Goal: Information Seeking & Learning: Learn about a topic

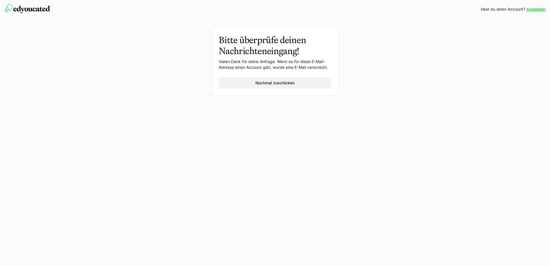
click at [42, 12] on img at bounding box center [27, 8] width 45 height 9
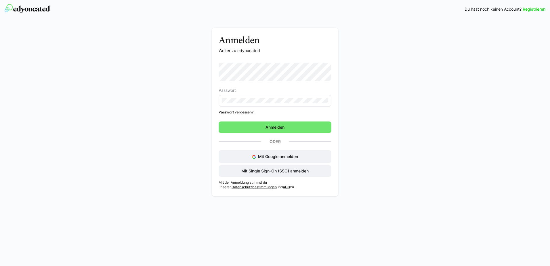
click at [320, 49] on p "Weiter zu edyoucated" at bounding box center [275, 51] width 113 height 6
click at [271, 172] on span "Mit Single Sign-On (SSO) anmelden" at bounding box center [275, 171] width 69 height 6
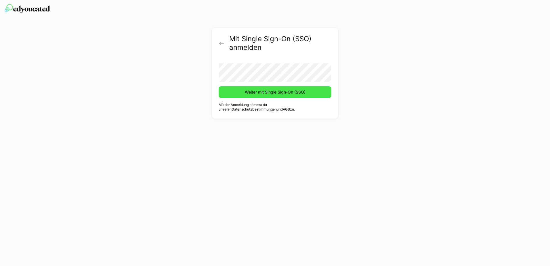
click at [259, 95] on span "Weiter mit Single Sign-On (SSO)" at bounding box center [275, 92] width 62 height 6
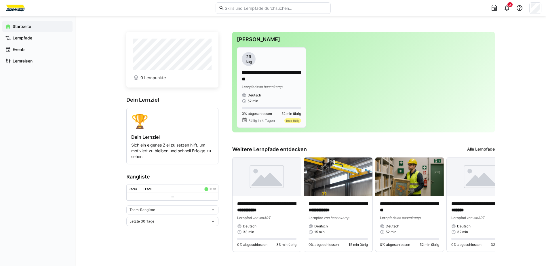
click at [256, 79] on p "**********" at bounding box center [271, 75] width 59 height 13
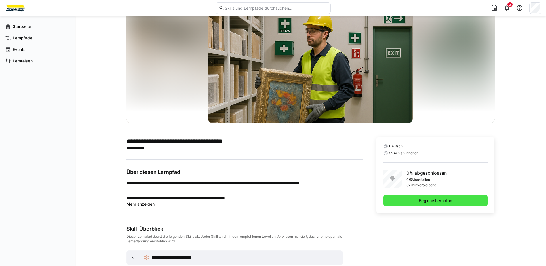
scroll to position [15, 0]
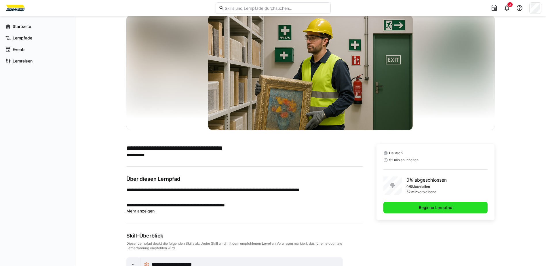
click at [419, 208] on span "Beginne Lernpfad" at bounding box center [435, 208] width 35 height 6
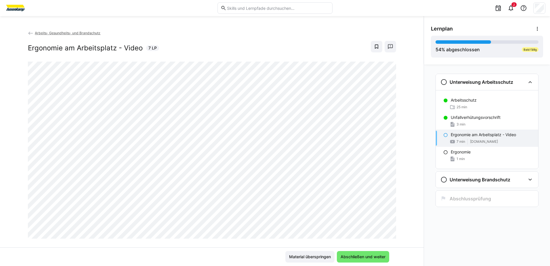
scroll to position [10, 0]
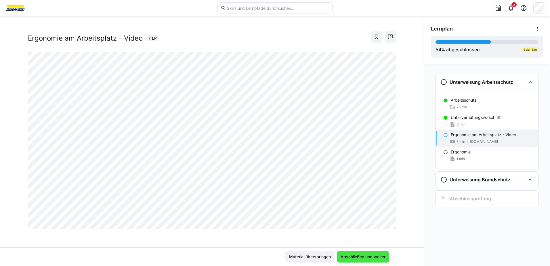
click at [360, 257] on span "Abschließen und weiter" at bounding box center [363, 257] width 47 height 6
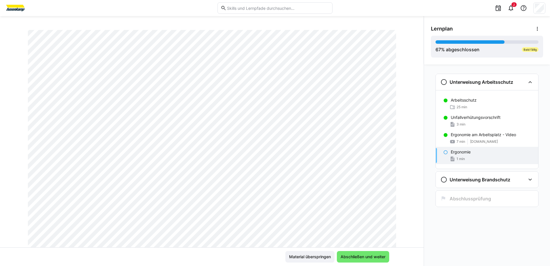
scroll to position [96, 0]
click at [364, 256] on span "Abschließen und weiter" at bounding box center [363, 257] width 47 height 6
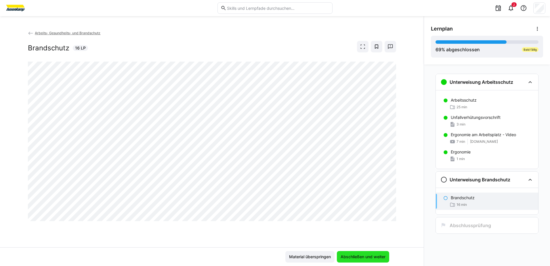
click at [355, 257] on span "Abschließen und weiter" at bounding box center [363, 257] width 47 height 6
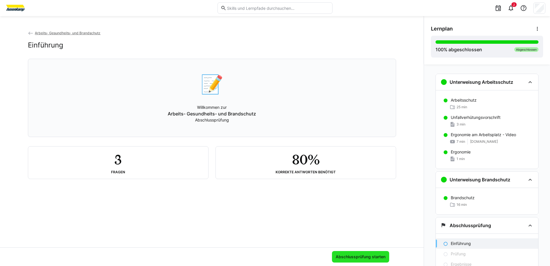
click at [347, 255] on span "Abschlussprüfung starten" at bounding box center [361, 257] width 52 height 6
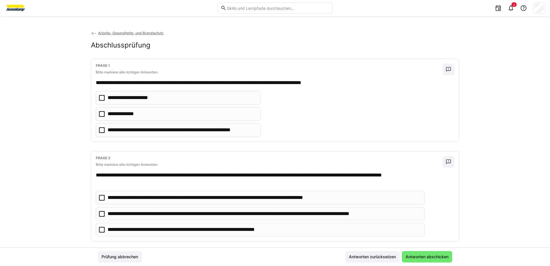
click at [100, 114] on icon at bounding box center [102, 114] width 6 height 6
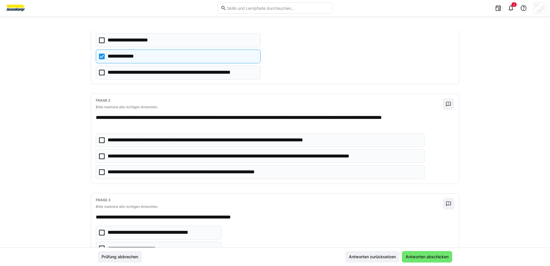
scroll to position [86, 0]
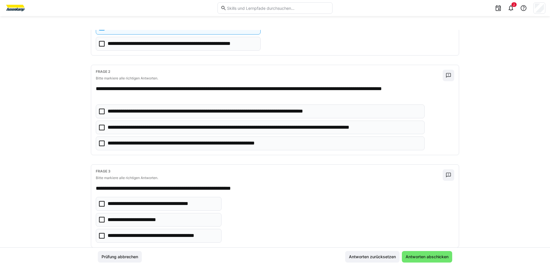
click at [99, 128] on icon at bounding box center [102, 128] width 6 height 6
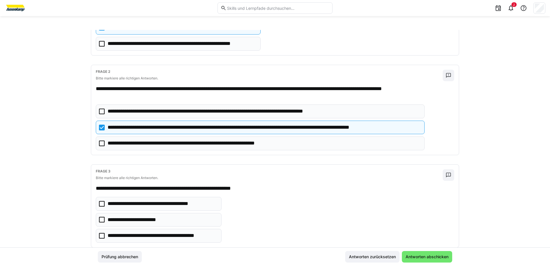
click at [99, 143] on icon at bounding box center [102, 143] width 6 height 6
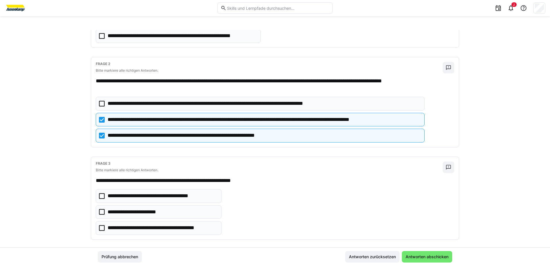
scroll to position [100, 0]
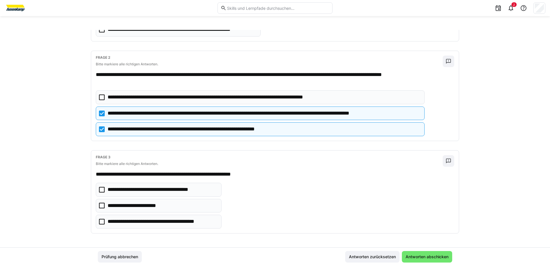
click at [99, 222] on icon at bounding box center [102, 222] width 6 height 6
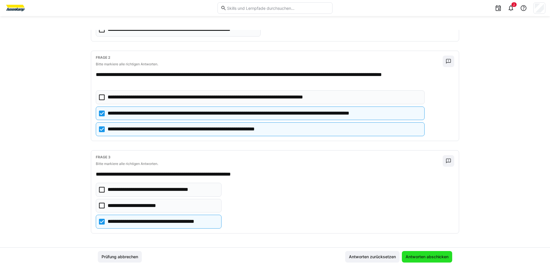
click at [420, 257] on span "Antworten abschicken" at bounding box center [427, 257] width 45 height 6
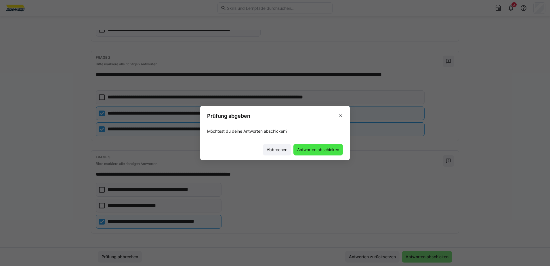
click at [319, 152] on span "Antworten abschicken" at bounding box center [319, 150] width 44 height 6
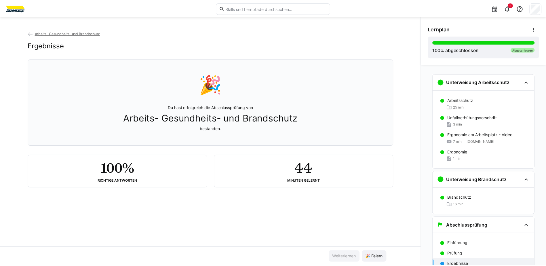
scroll to position [26, 0]
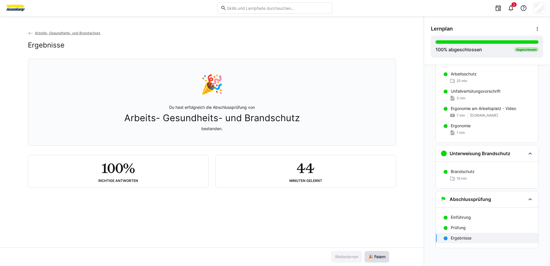
click at [375, 260] on span "🎉 Feiern" at bounding box center [377, 257] width 25 height 12
click at [380, 256] on span "🎉 Feiern" at bounding box center [377, 257] width 19 height 6
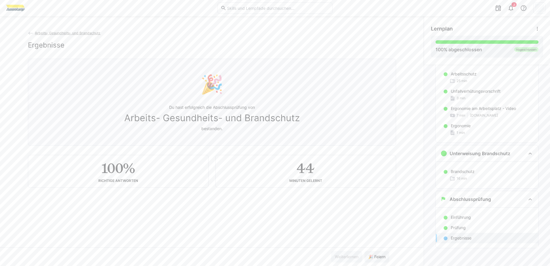
click at [28, 33] on eds-icon at bounding box center [31, 34] width 6 height 6
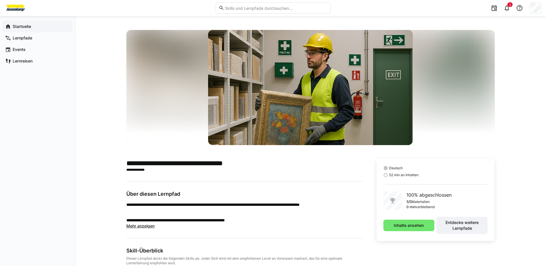
click at [0, 0] on app-navigation-label "Startseite" at bounding box center [0, 0] width 0 height 0
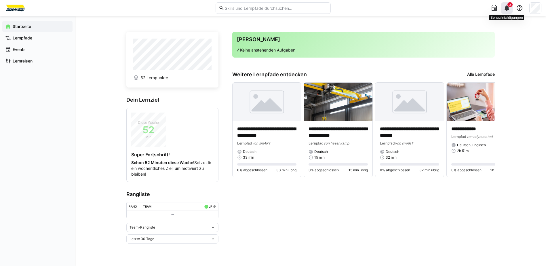
click at [505, 7] on eds-icon at bounding box center [507, 8] width 7 height 7
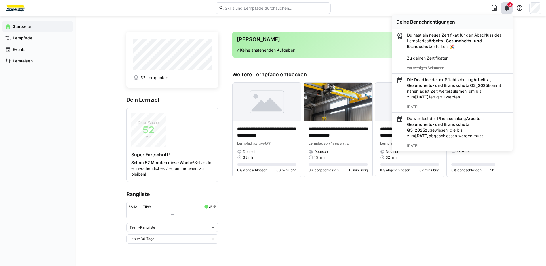
click at [438, 58] on link "Zu deinen Zertifikaten" at bounding box center [427, 58] width 41 height 5
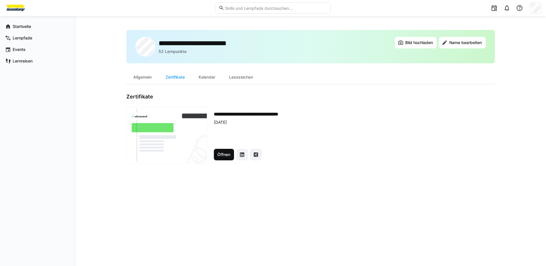
click at [221, 156] on span "Öffnen" at bounding box center [223, 155] width 15 height 6
click at [0, 0] on app-navigation-label "Startseite" at bounding box center [0, 0] width 0 height 0
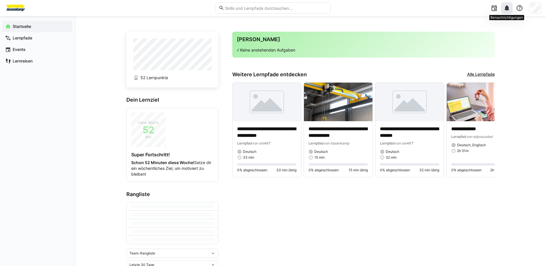
click at [506, 10] on eds-icon at bounding box center [507, 8] width 7 height 7
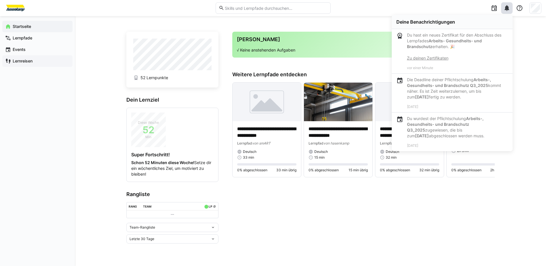
click at [63, 64] on span "Lernreisen" at bounding box center [41, 61] width 58 height 6
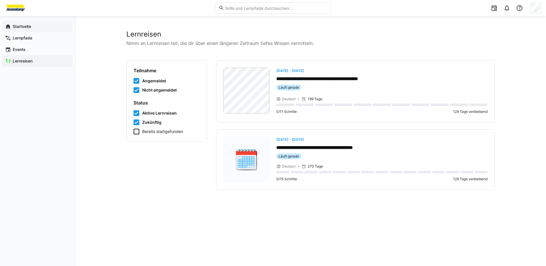
click at [0, 0] on app-navigation-label "Startseite" at bounding box center [0, 0] width 0 height 0
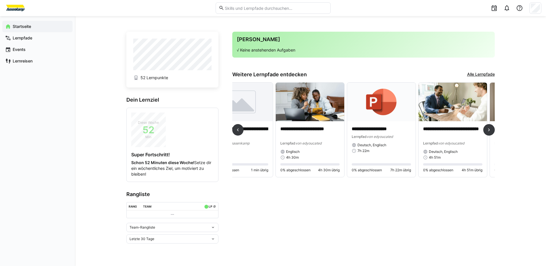
scroll to position [0, 29]
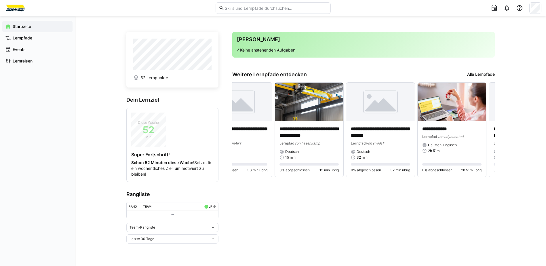
click at [480, 78] on div "**********" at bounding box center [363, 127] width 263 height 113
click at [476, 73] on link "Alle Lernpfade" at bounding box center [481, 74] width 28 height 6
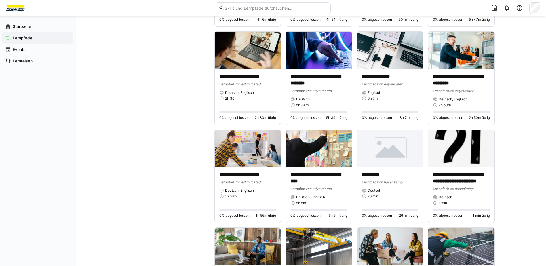
scroll to position [720, 0]
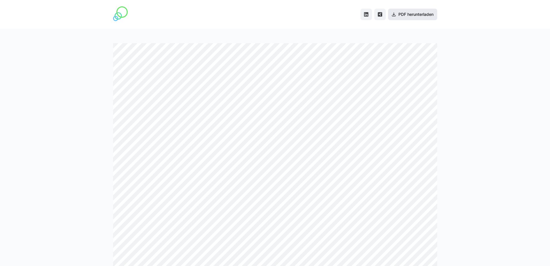
click at [417, 16] on span "PDF herunterladen" at bounding box center [416, 15] width 37 height 6
